Goal: Information Seeking & Learning: Learn about a topic

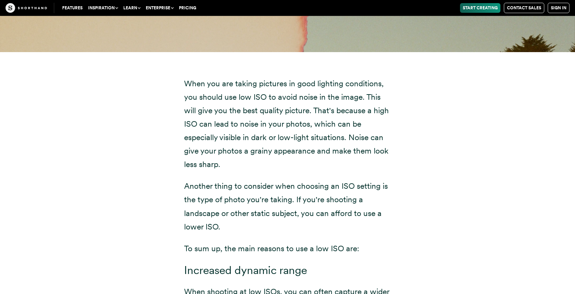
scroll to position [3255, 0]
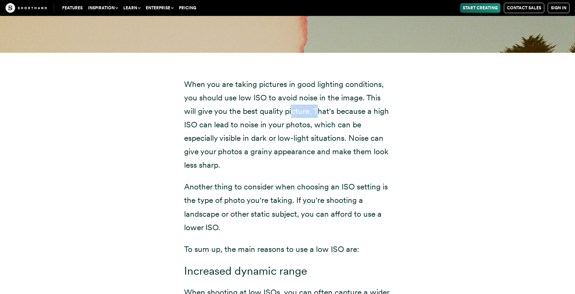
drag, startPoint x: 293, startPoint y: 109, endPoint x: 324, endPoint y: 108, distance: 31.4
click at [324, 108] on p "When you are taking pictures in good lighting conditions, you should use low IS…" at bounding box center [287, 125] width 207 height 95
drag, startPoint x: 324, startPoint y: 108, endPoint x: 419, endPoint y: 108, distance: 94.3
click at [419, 108] on div "When you are taking pictures in good lighting conditions, you should use low IS…" at bounding box center [288, 275] width 470 height 444
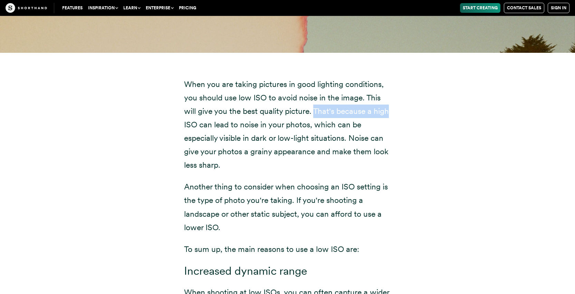
click at [419, 108] on div "When you are taking pictures in good lighting conditions, you should use low IS…" at bounding box center [288, 275] width 470 height 444
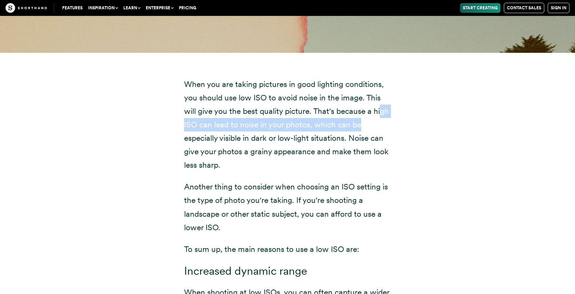
drag, startPoint x: 381, startPoint y: 108, endPoint x: 382, endPoint y: 117, distance: 8.4
click at [382, 117] on p "When you are taking pictures in good lighting conditions, you should use low IS…" at bounding box center [287, 125] width 207 height 95
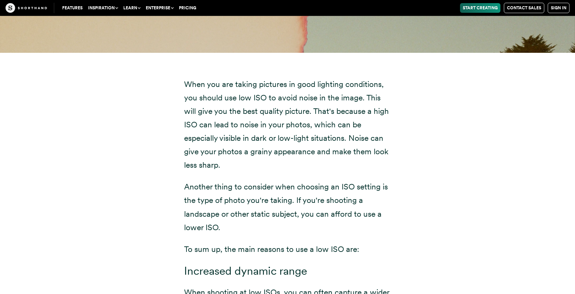
click at [382, 118] on p "When you are taking pictures in good lighting conditions, you should use low IS…" at bounding box center [287, 125] width 207 height 95
drag, startPoint x: 264, startPoint y: 117, endPoint x: 365, endPoint y: 119, distance: 100.9
click at [365, 119] on p "When you are taking pictures in good lighting conditions, you should use low IS…" at bounding box center [287, 125] width 207 height 95
drag, startPoint x: 192, startPoint y: 137, endPoint x: 250, endPoint y: 137, distance: 57.4
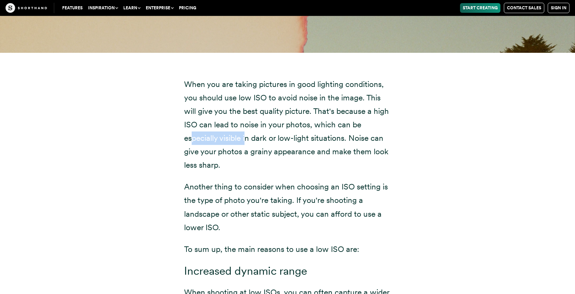
click at [250, 137] on p "When you are taking pictures in good lighting conditions, you should use low IS…" at bounding box center [287, 125] width 207 height 95
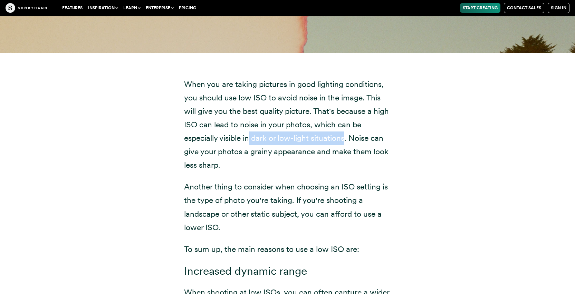
drag, startPoint x: 250, startPoint y: 137, endPoint x: 335, endPoint y: 137, distance: 85.3
click at [335, 137] on p "When you are taking pictures in good lighting conditions, you should use low IS…" at bounding box center [287, 125] width 207 height 95
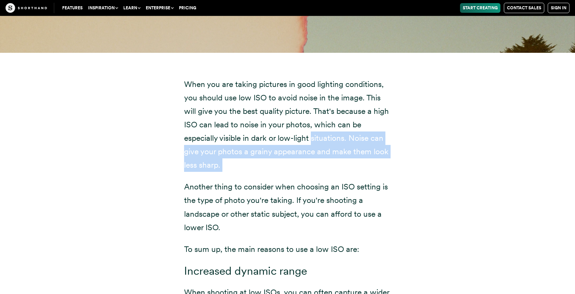
drag, startPoint x: 335, startPoint y: 137, endPoint x: 361, endPoint y: 160, distance: 35.0
click at [361, 160] on p "When you are taking pictures in good lighting conditions, you should use low IS…" at bounding box center [287, 125] width 207 height 95
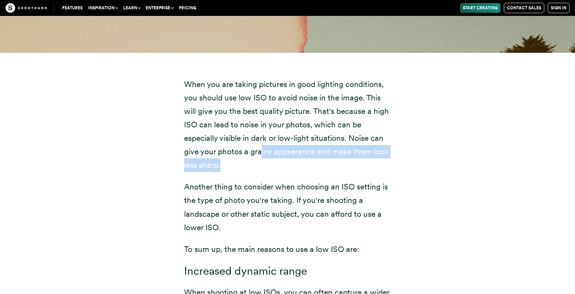
drag, startPoint x: 261, startPoint y: 151, endPoint x: 293, endPoint y: 162, distance: 34.0
click at [293, 162] on p "When you are taking pictures in good lighting conditions, you should use low IS…" at bounding box center [287, 125] width 207 height 95
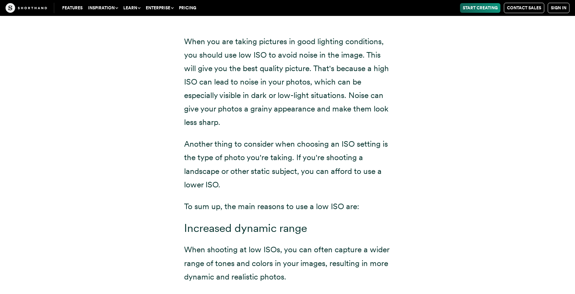
scroll to position [3300, 0]
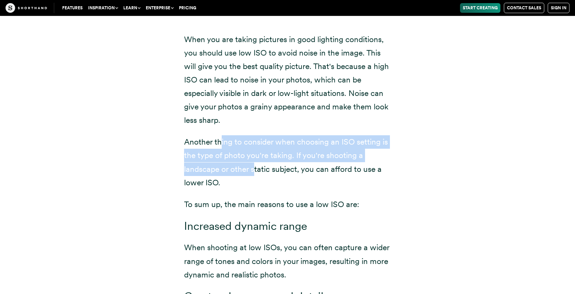
drag, startPoint x: 221, startPoint y: 142, endPoint x: 255, endPoint y: 167, distance: 41.3
click at [255, 167] on p "Another thing to consider when choosing an ISO setting is the type of photo you…" at bounding box center [287, 162] width 207 height 54
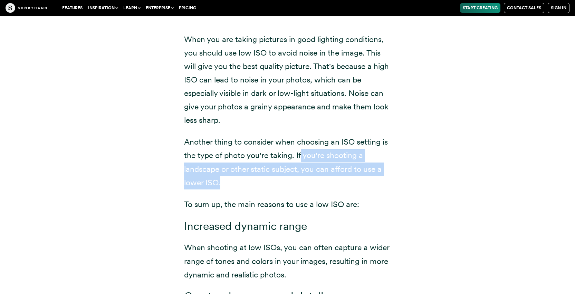
drag, startPoint x: 300, startPoint y: 145, endPoint x: 300, endPoint y: 174, distance: 29.7
click at [300, 174] on p "Another thing to consider when choosing an ISO setting is the type of photo you…" at bounding box center [287, 162] width 207 height 54
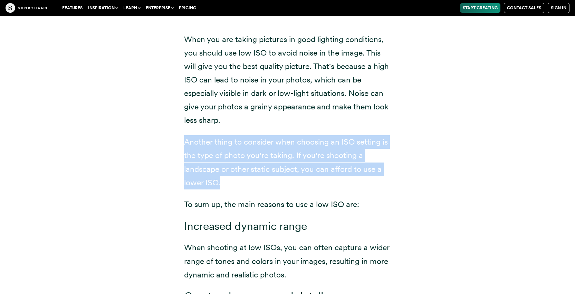
drag, startPoint x: 218, startPoint y: 125, endPoint x: 261, endPoint y: 176, distance: 67.2
click at [261, 176] on div "When you are taking pictures in good lighting conditions, you should use low IS…" at bounding box center [287, 228] width 207 height 390
click at [261, 176] on p "Another thing to consider when choosing an ISO setting is the type of photo you…" at bounding box center [287, 162] width 207 height 54
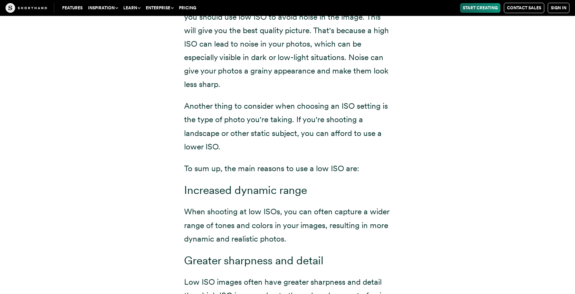
scroll to position [3341, 0]
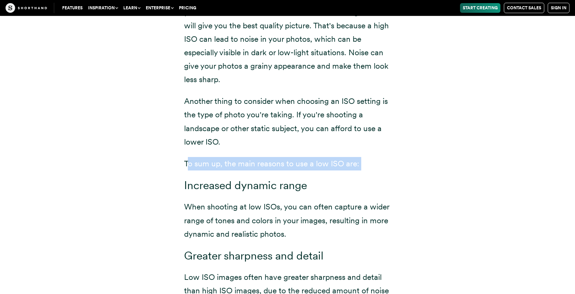
drag, startPoint x: 190, startPoint y: 154, endPoint x: 292, endPoint y: 169, distance: 103.0
click at [291, 170] on div "When you are taking pictures in good lighting conditions, you should use low IS…" at bounding box center [287, 187] width 207 height 390
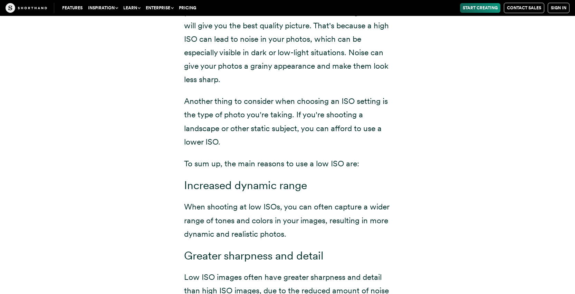
click at [292, 169] on div "When you are taking pictures in good lighting conditions, you should use low IS…" at bounding box center [287, 187] width 207 height 390
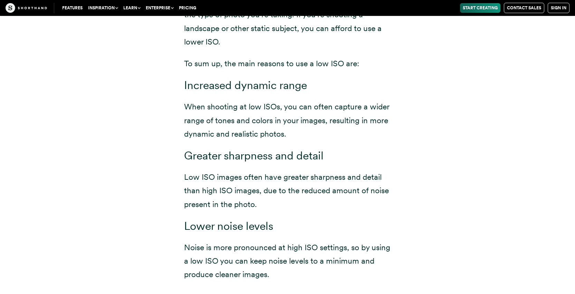
scroll to position [3444, 0]
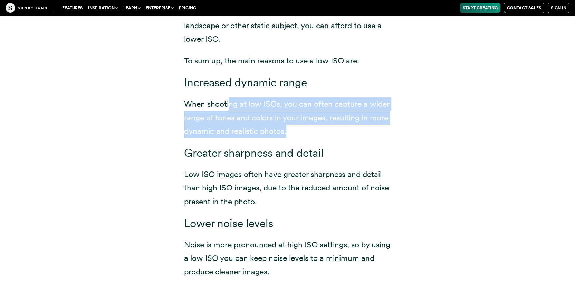
drag, startPoint x: 230, startPoint y: 96, endPoint x: 307, endPoint y: 129, distance: 84.0
click at [307, 129] on p "When shooting at low ISOs, you can often capture a wider range of tones and col…" at bounding box center [287, 117] width 207 height 40
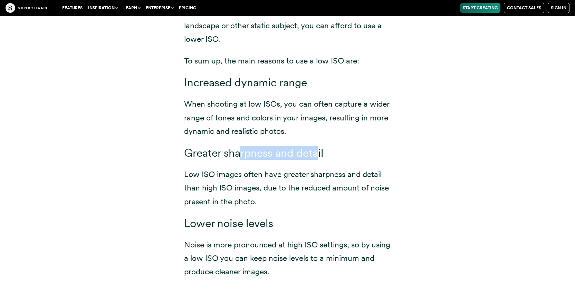
drag, startPoint x: 246, startPoint y: 155, endPoint x: 320, endPoint y: 154, distance: 73.9
click at [320, 155] on h3 "Greater sharpness and detail" at bounding box center [287, 152] width 207 height 13
click at [320, 154] on h3 "Greater sharpness and detail" at bounding box center [287, 152] width 207 height 13
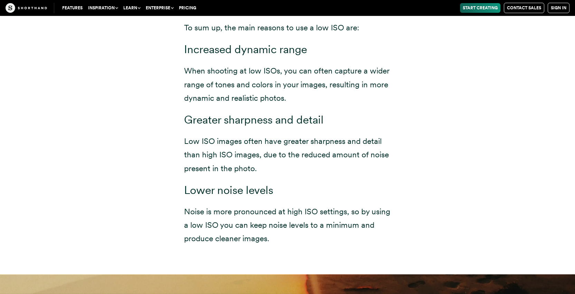
scroll to position [3485, 0]
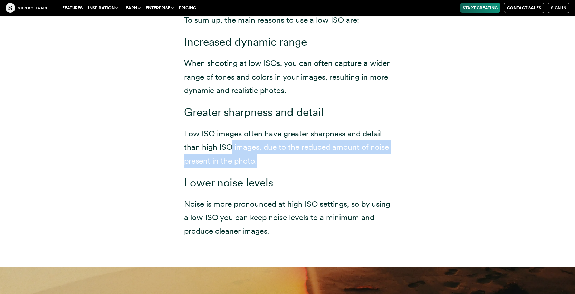
drag, startPoint x: 231, startPoint y: 137, endPoint x: 280, endPoint y: 159, distance: 53.5
click at [280, 159] on p "Low ISO images often have greater sharpness and detail than high ISO images, du…" at bounding box center [287, 147] width 207 height 40
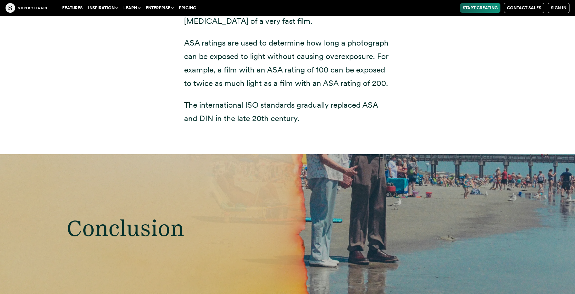
scroll to position [5756, 0]
